Goal: Task Accomplishment & Management: Manage account settings

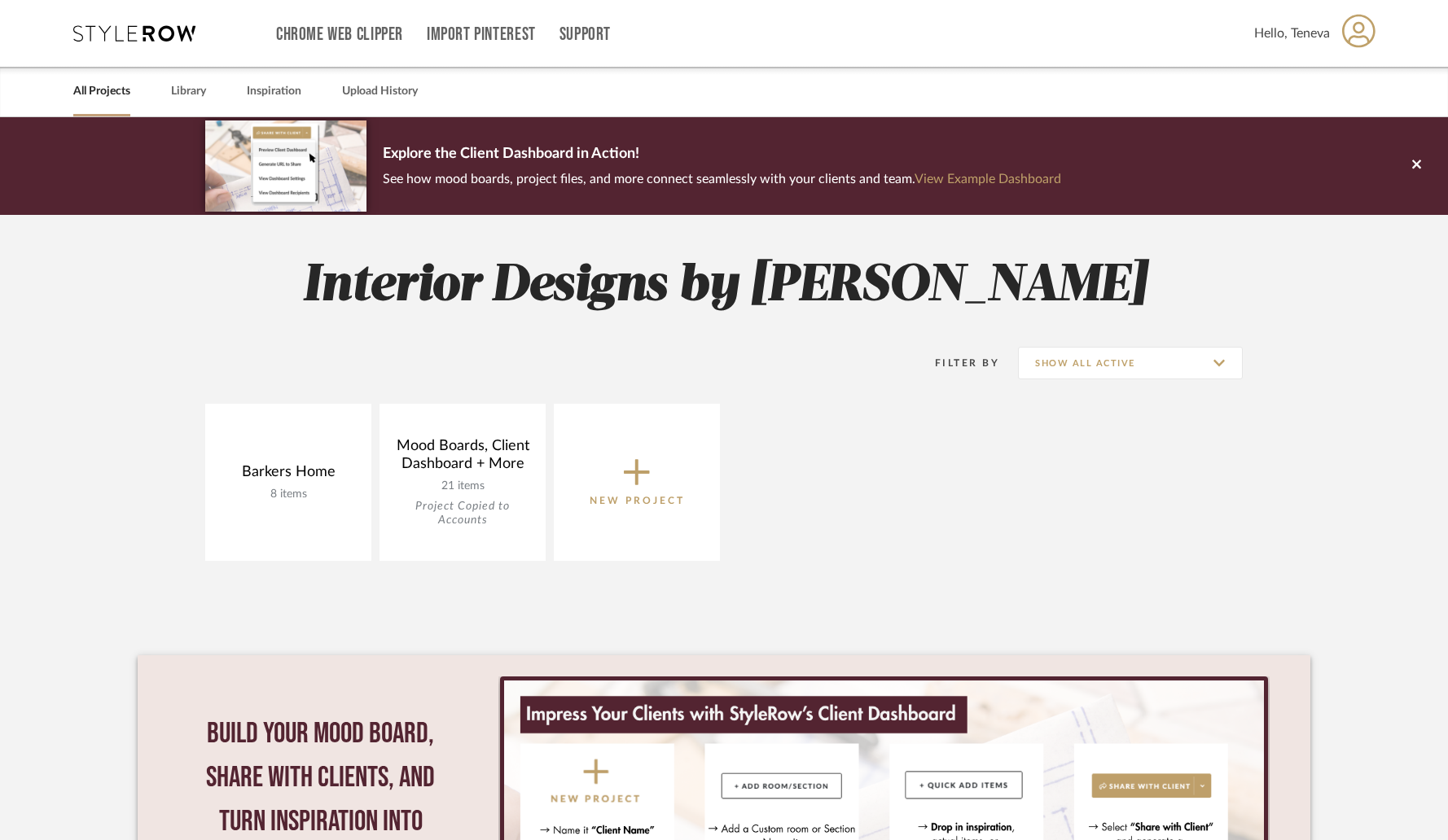
click at [1362, 41] on icon at bounding box center [1359, 31] width 34 height 35
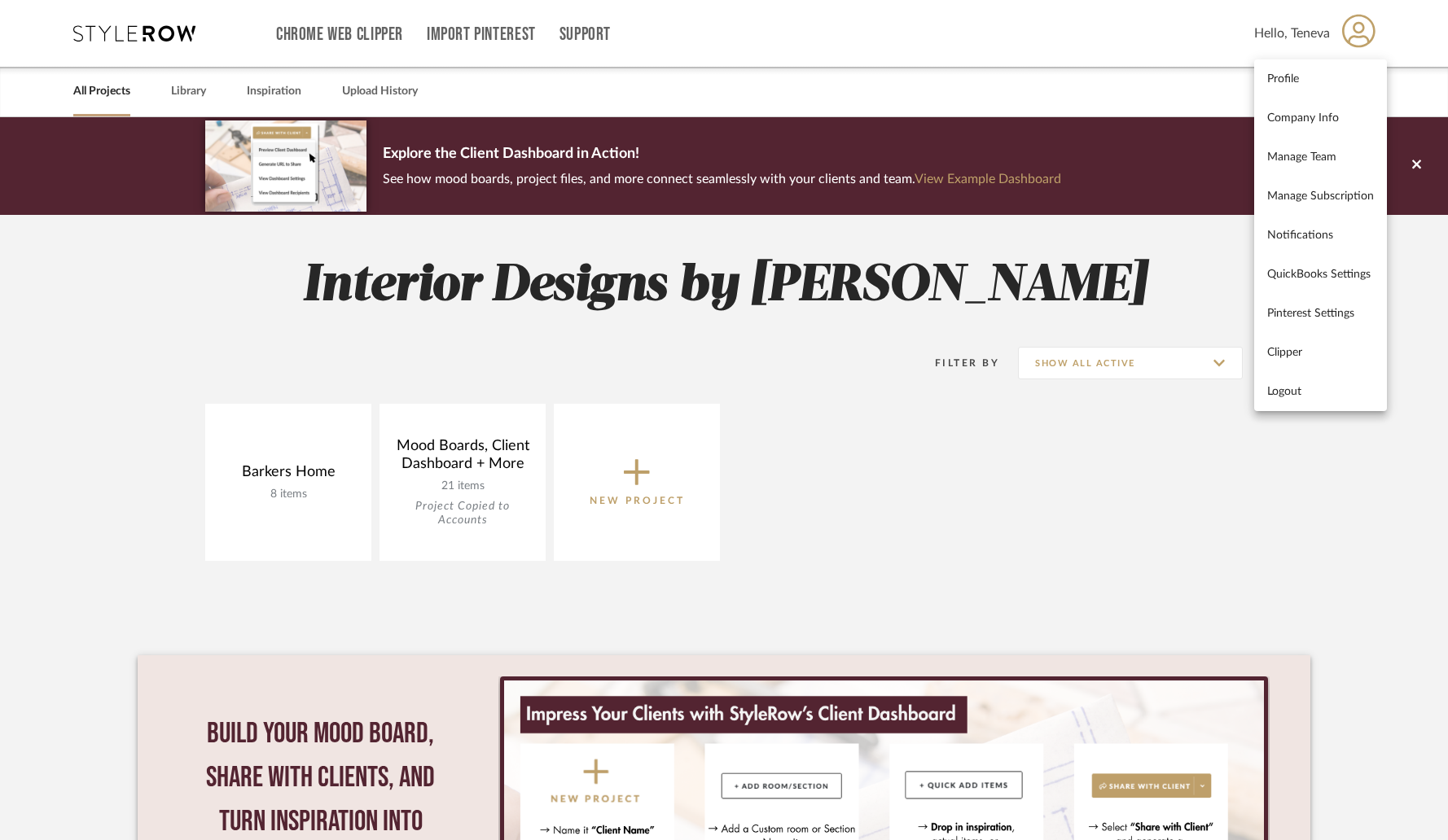
click at [1325, 128] on link "Company Info" at bounding box center [1320, 118] width 133 height 39
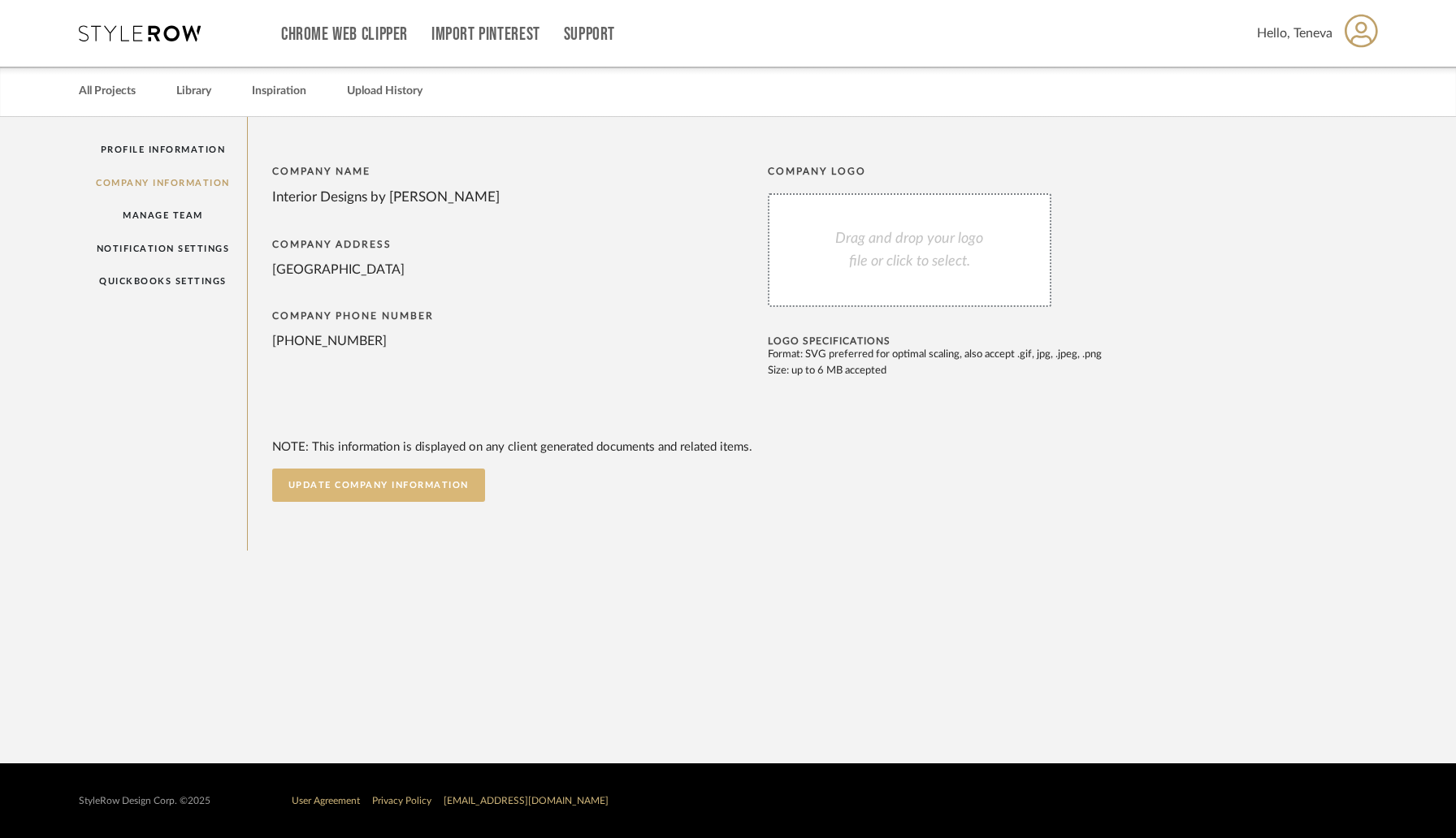
click at [327, 500] on button "UPDATE COMPANY INFORMATION" at bounding box center [378, 485] width 213 height 34
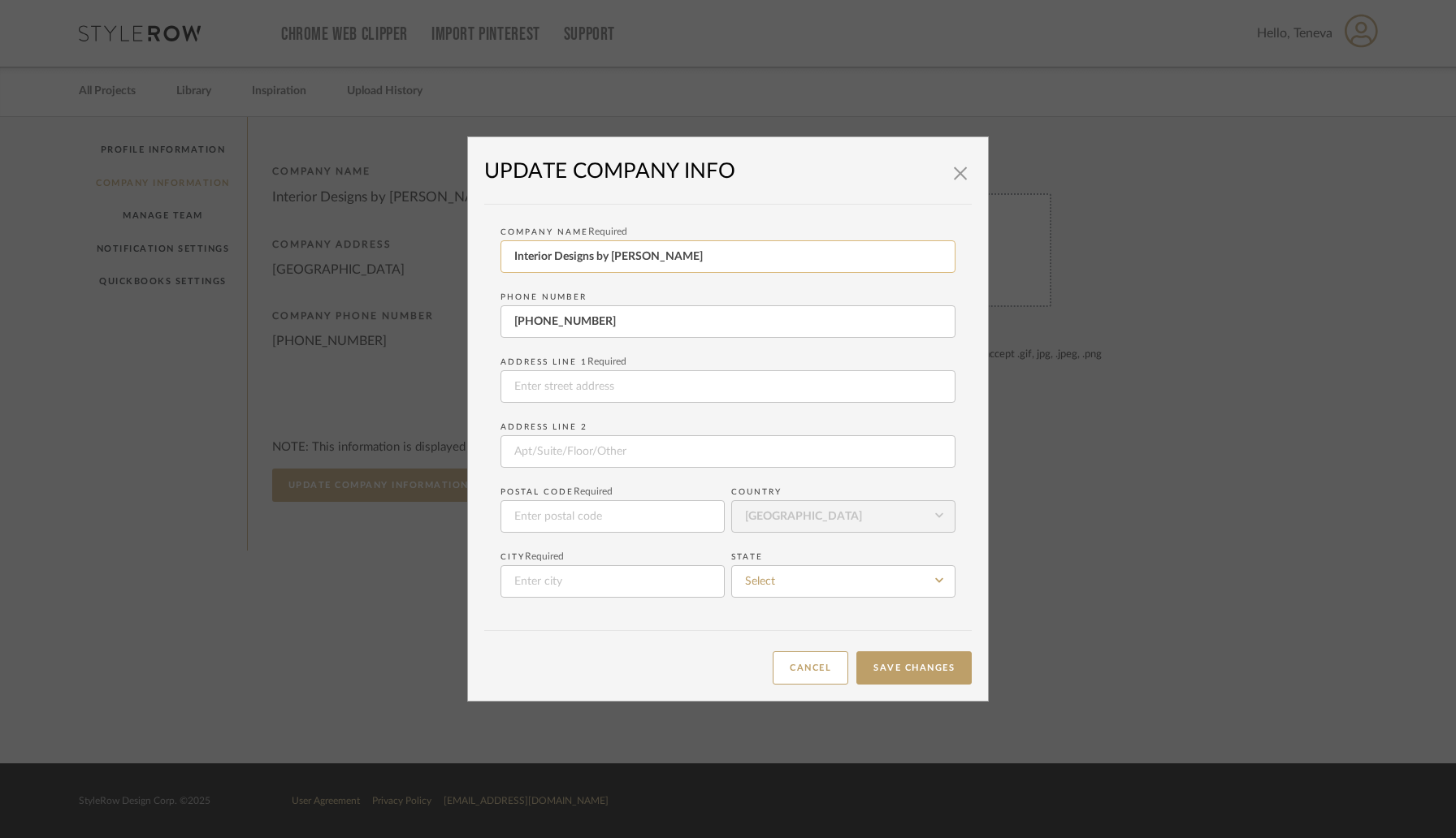
drag, startPoint x: 591, startPoint y: 258, endPoint x: 547, endPoint y: 261, distance: 44.1
click at [547, 261] on input "Interior Designs by [PERSON_NAME]" at bounding box center [728, 256] width 455 height 33
type input "Interiors by [PERSON_NAME]"
click at [913, 680] on button "Save Changes" at bounding box center [914, 668] width 116 height 34
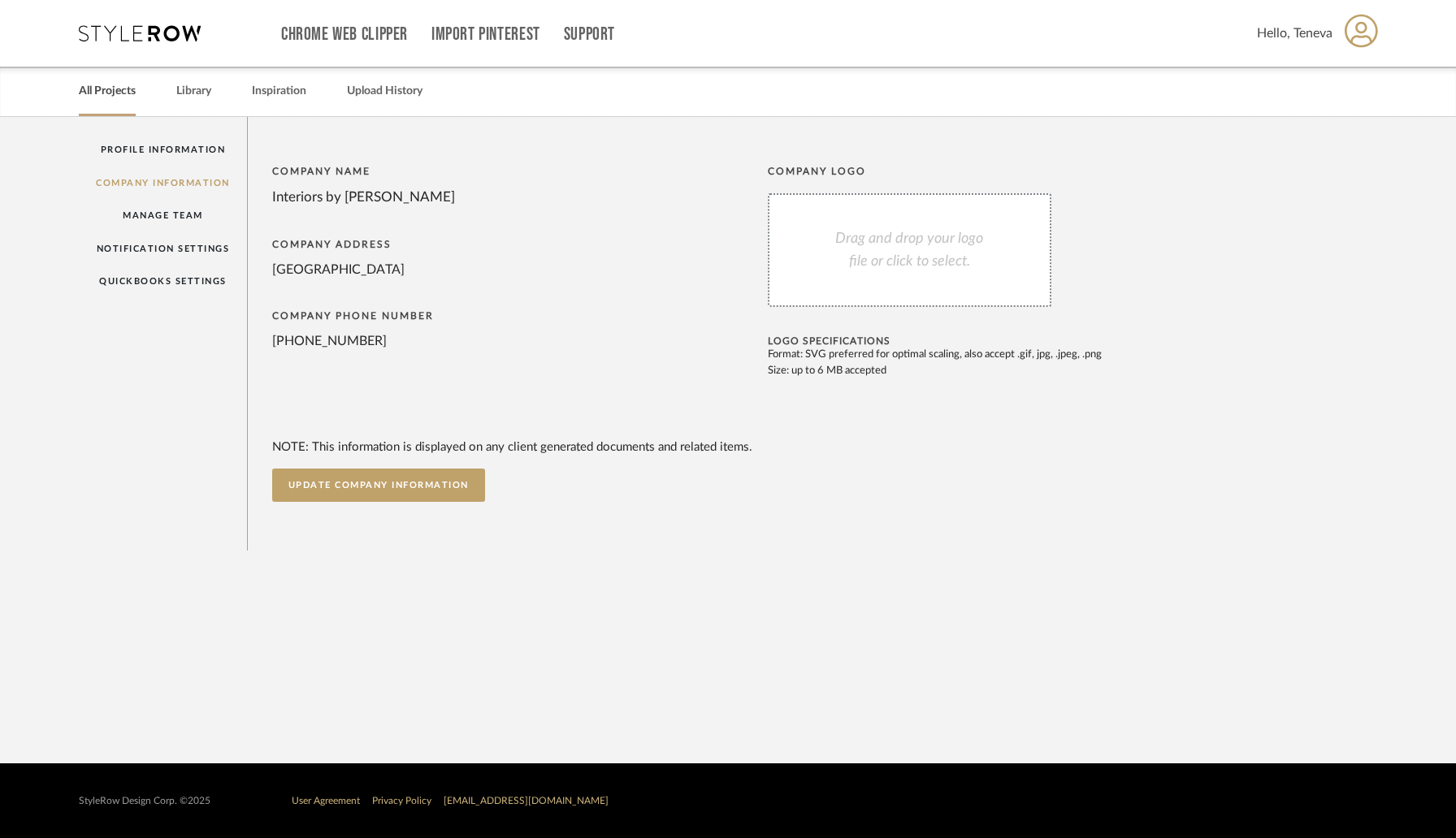
click at [121, 94] on link "All Projects" at bounding box center [107, 91] width 57 height 22
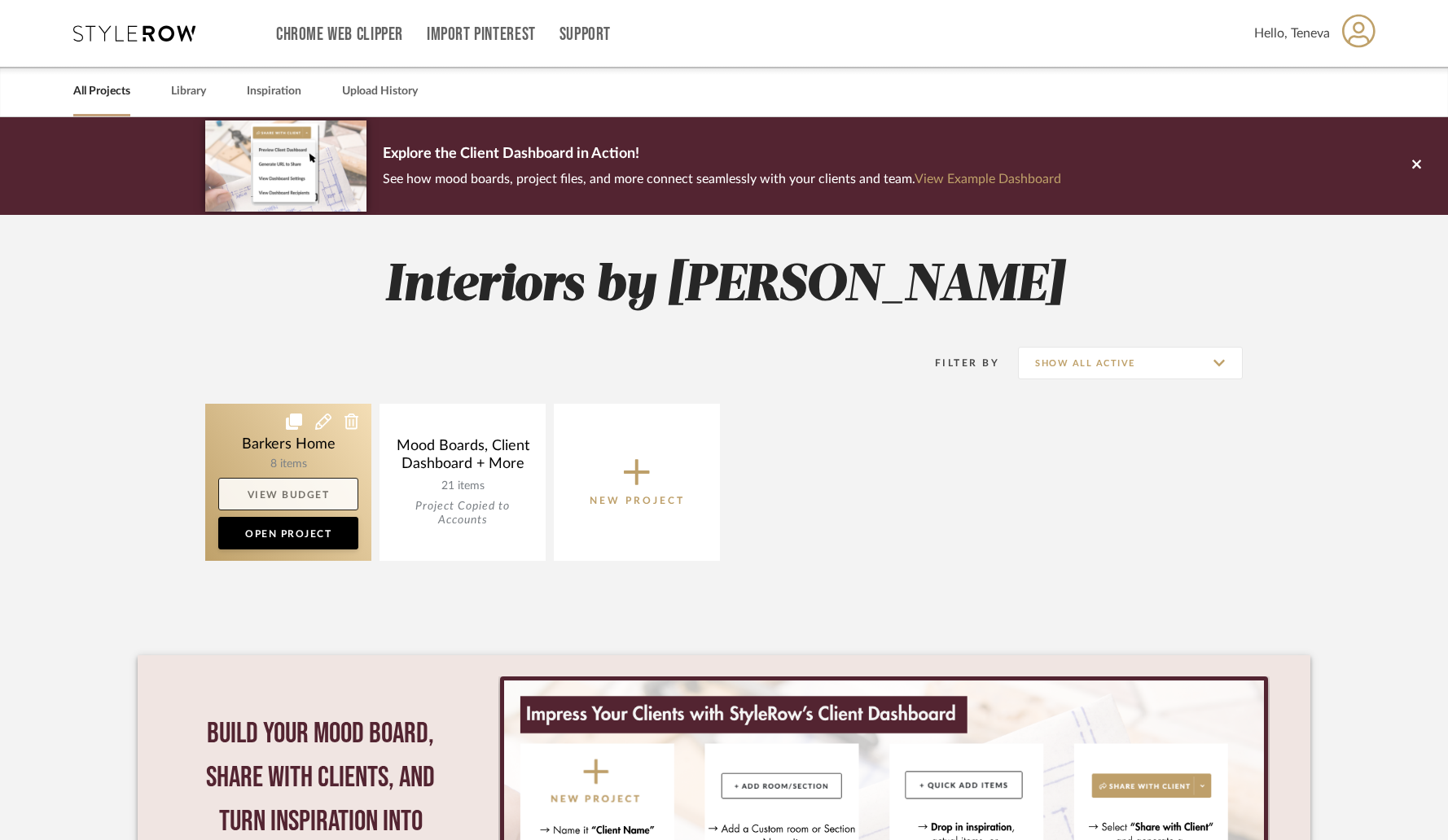
click at [307, 478] on link "View Budget" at bounding box center [288, 494] width 140 height 33
click at [292, 542] on link "Open Project" at bounding box center [288, 533] width 140 height 33
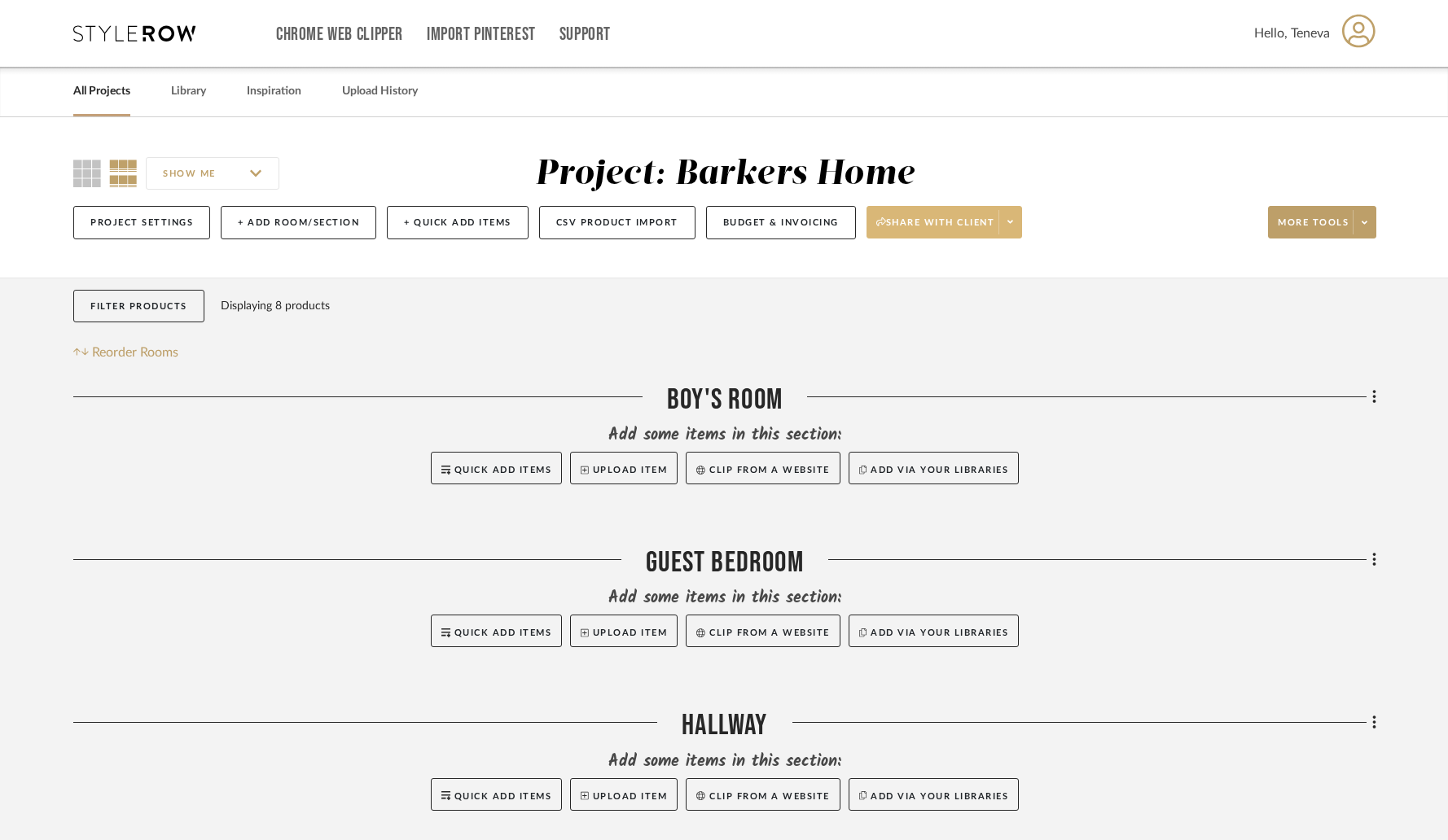
click at [1020, 223] on span at bounding box center [1010, 222] width 23 height 25
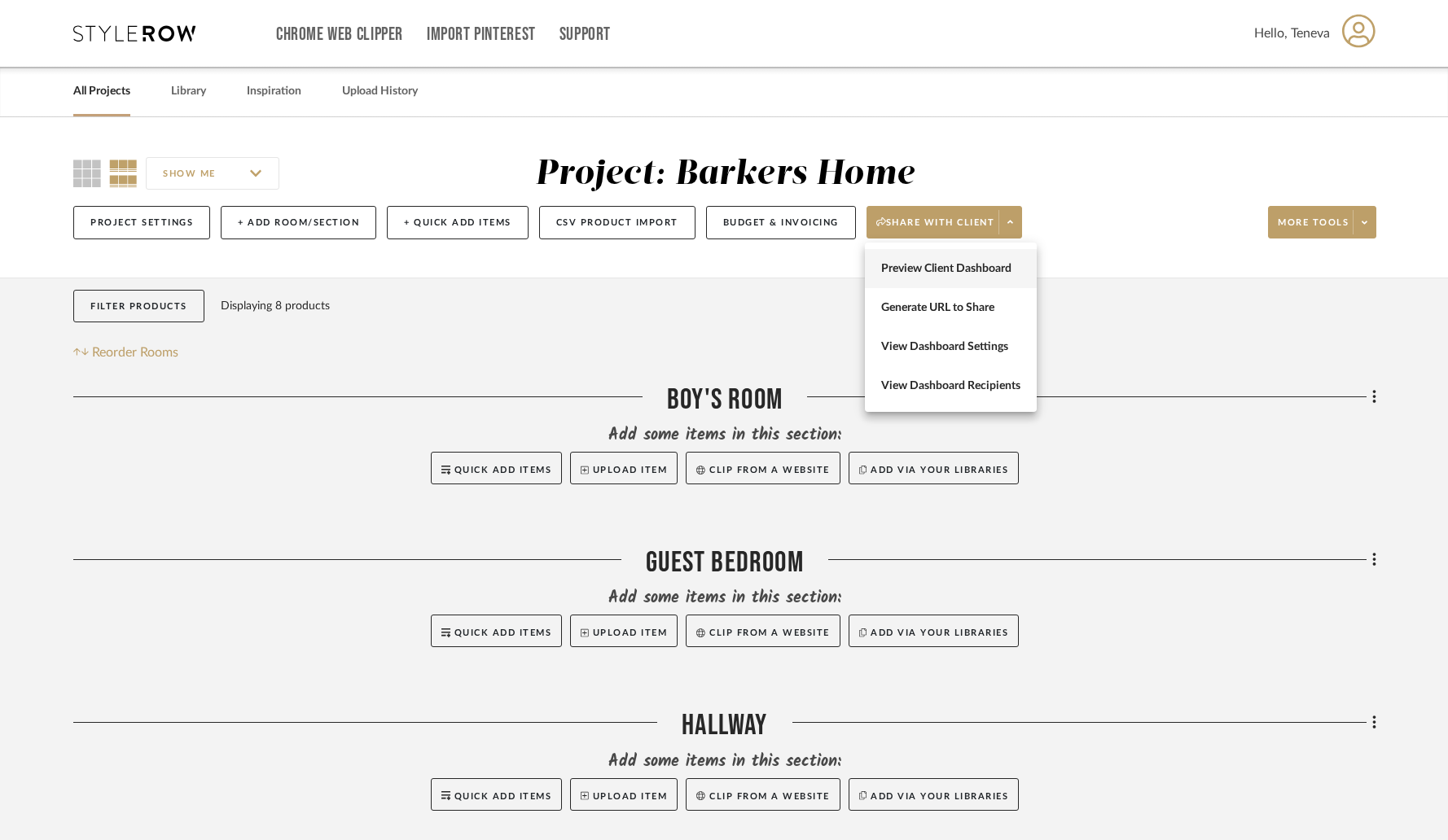
click at [973, 266] on span "Preview Client Dashboard" at bounding box center [950, 269] width 139 height 14
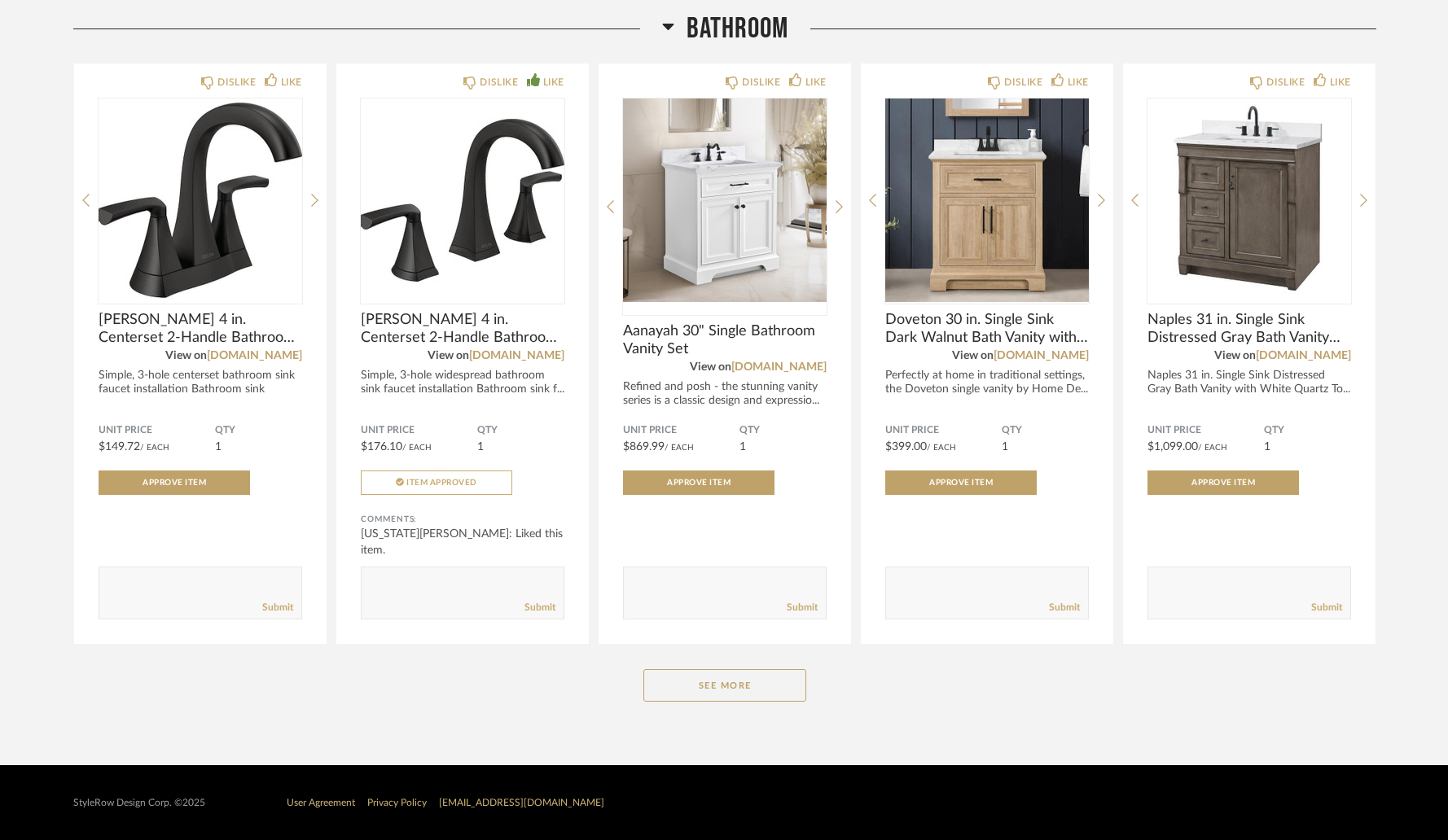
scroll to position [237, 0]
click at [722, 701] on button "See More" at bounding box center [725, 685] width 163 height 33
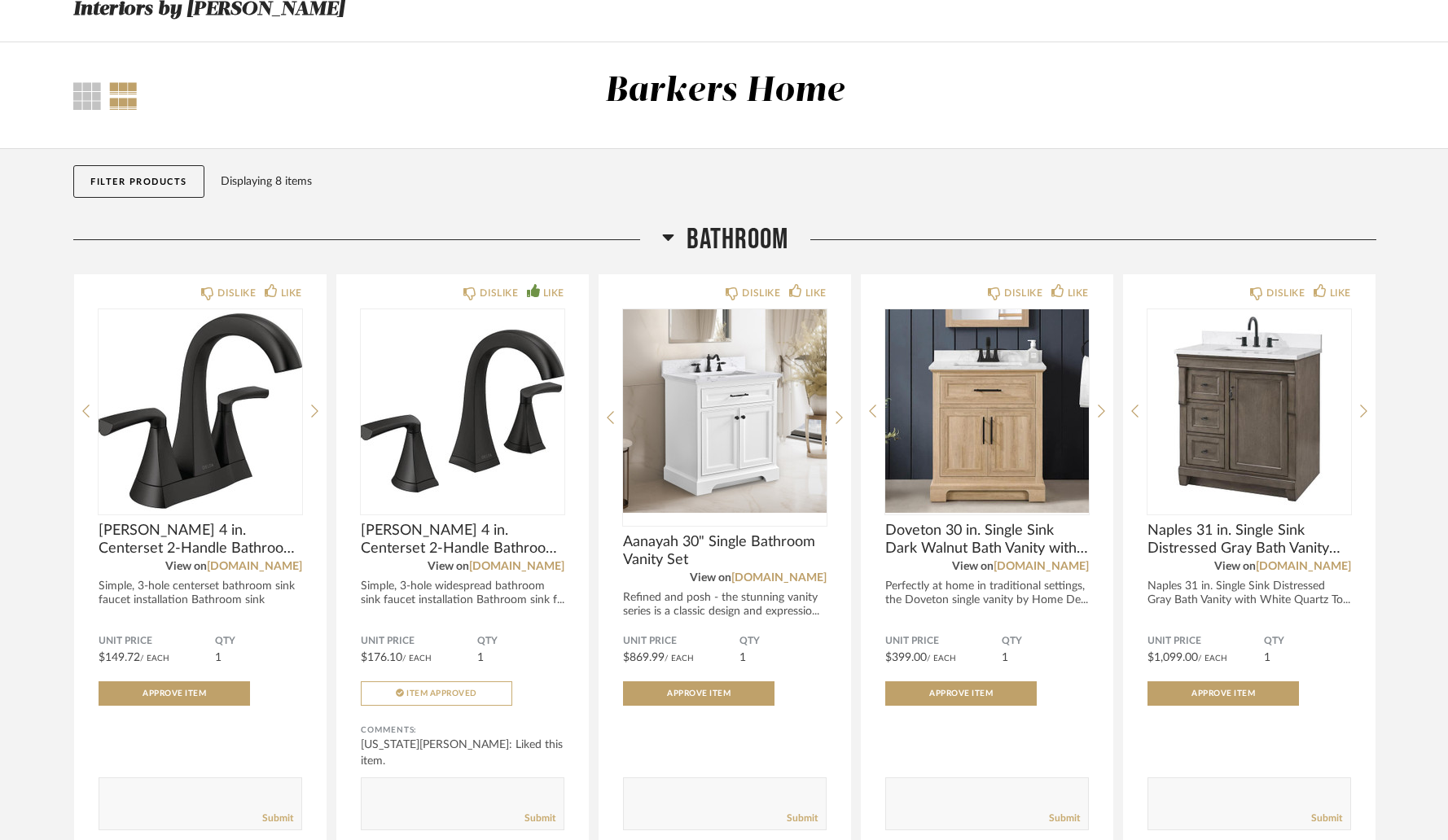
scroll to position [0, 0]
